Goal: Information Seeking & Learning: Learn about a topic

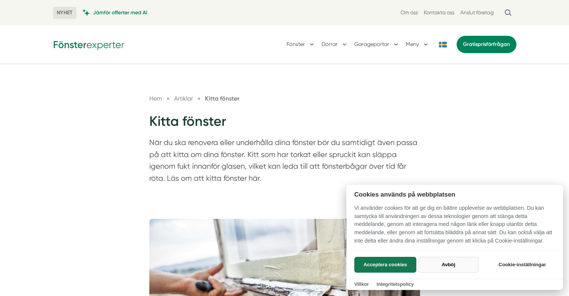
click at [455, 267] on button "Avböj" at bounding box center [449, 264] width 60 height 16
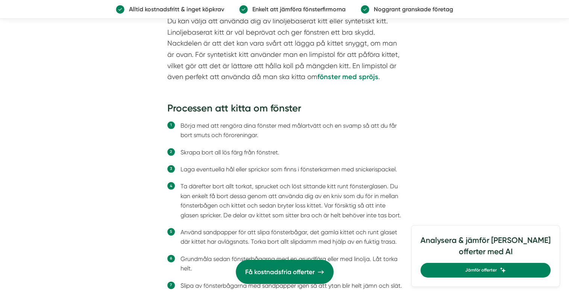
scroll to position [1635, 0]
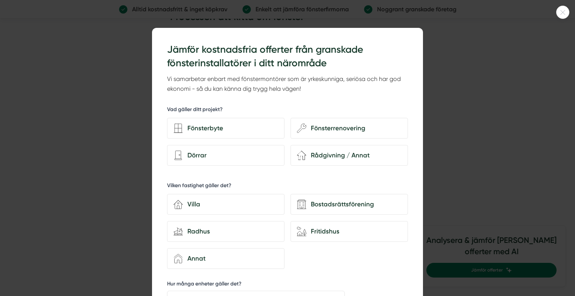
click at [102, 151] on div at bounding box center [287, 148] width 575 height 296
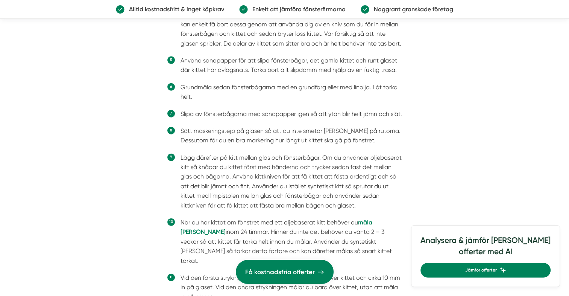
scroll to position [1736, 0]
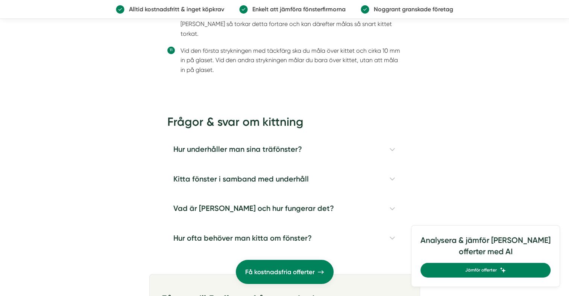
scroll to position [1949, 0]
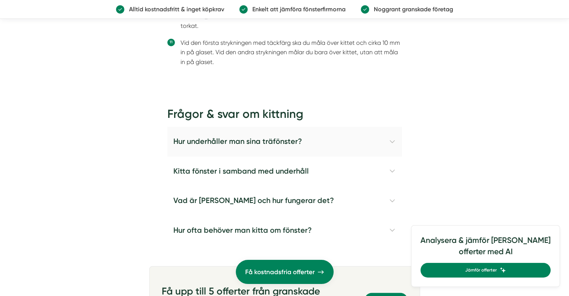
click at [385, 137] on h4 "Hur underhåller man sina träfönster?" at bounding box center [284, 141] width 235 height 29
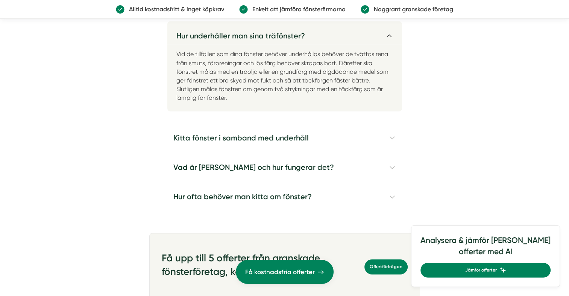
scroll to position [2064, 0]
click at [393, 136] on h4 "Kitta fönster i samband med underhåll" at bounding box center [284, 137] width 235 height 29
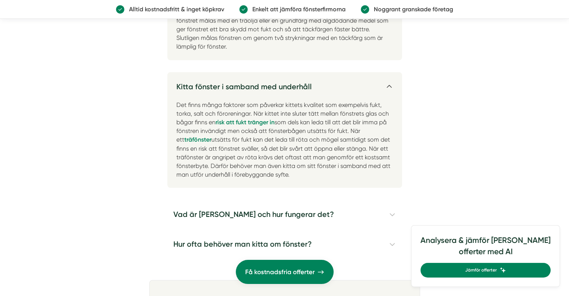
scroll to position [2116, 0]
click at [243, 158] on p "Det finns många faktorer som påverkar kittets kvalitet som exempelvis fukt, tor…" at bounding box center [284, 140] width 235 height 93
click at [243, 165] on p "Det finns många faktorer som påverkar kittets kvalitet som exempelvis fukt, tor…" at bounding box center [284, 140] width 235 height 93
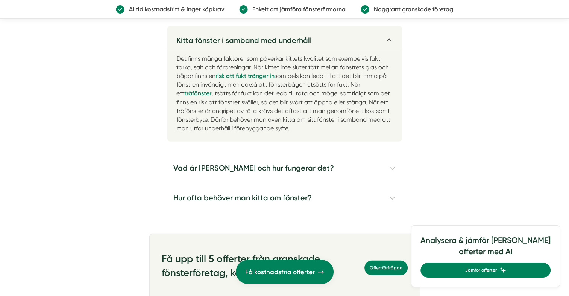
scroll to position [2162, 0]
click at [396, 168] on h4 "Vad är [PERSON_NAME] och hur fungerar det?" at bounding box center [284, 167] width 235 height 29
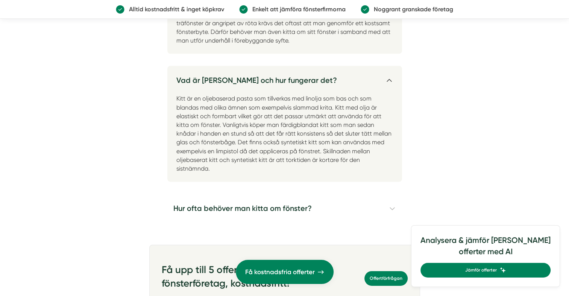
scroll to position [2250, 0]
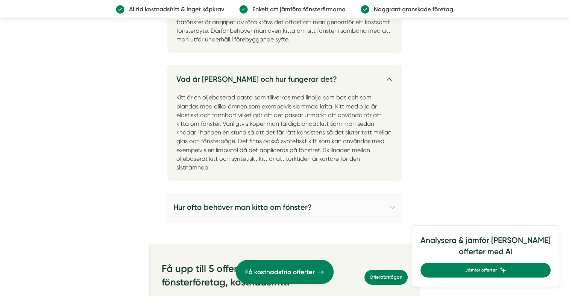
click at [358, 209] on h4 "Hur ofta behöver man kitta om fönster?" at bounding box center [284, 207] width 235 height 29
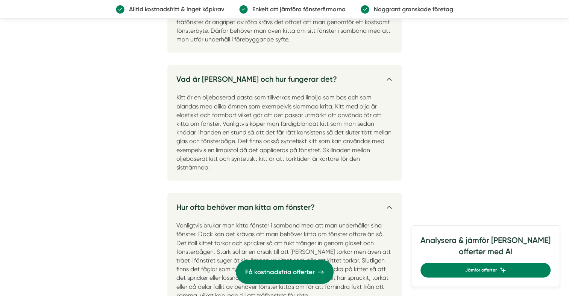
click at [358, 209] on h4 "Hur ofta behöver man kitta om fönster?" at bounding box center [284, 204] width 235 height 23
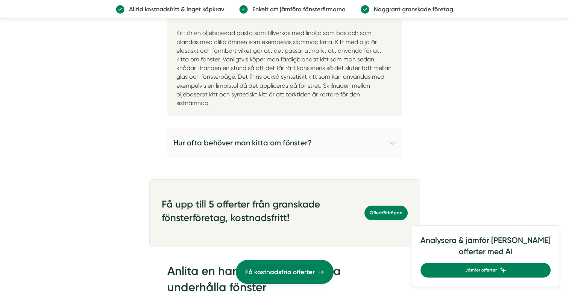
scroll to position [2323, 0]
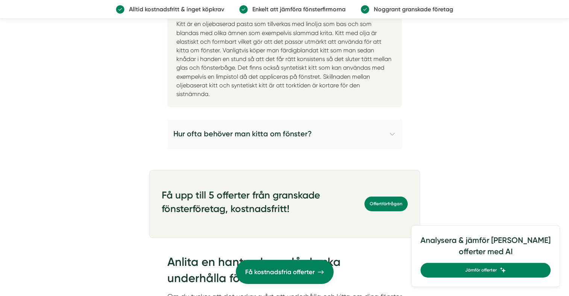
click at [357, 138] on h4 "Hur ofta behöver man kitta om fönster?" at bounding box center [284, 133] width 235 height 29
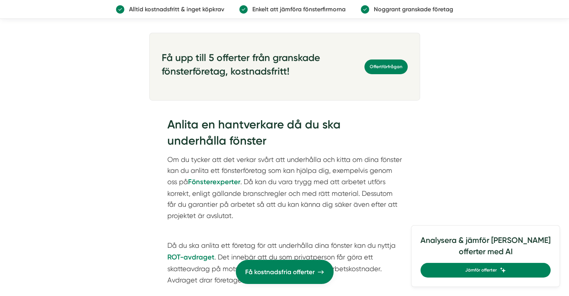
scroll to position [2603, 0]
